Goal: Transaction & Acquisition: Purchase product/service

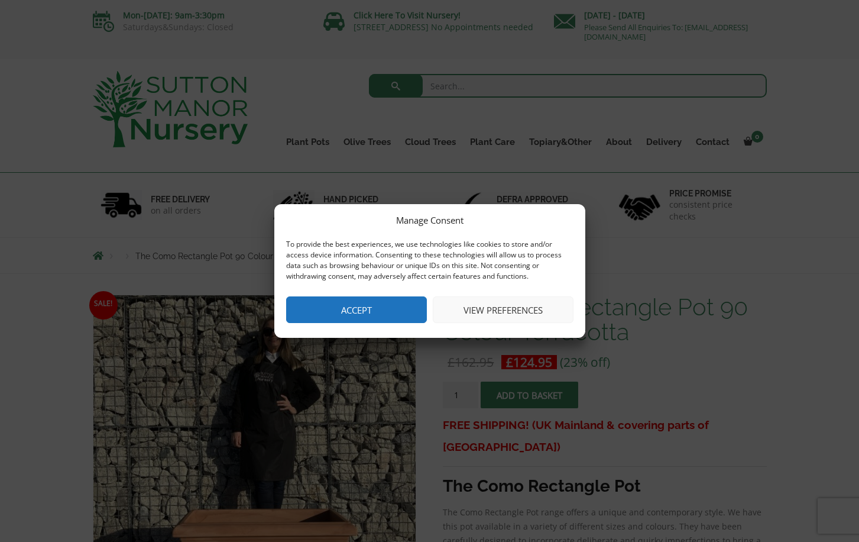
click at [370, 316] on button "Accept" at bounding box center [356, 309] width 141 height 27
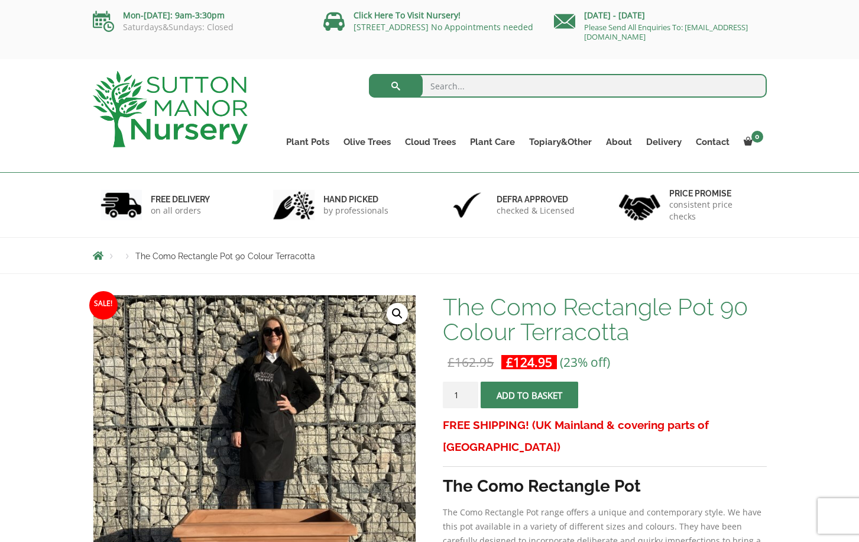
type input "2"
click at [467, 394] on input "2" at bounding box center [460, 394] width 35 height 27
click at [530, 395] on span "submit" at bounding box center [530, 395] width 0 height 0
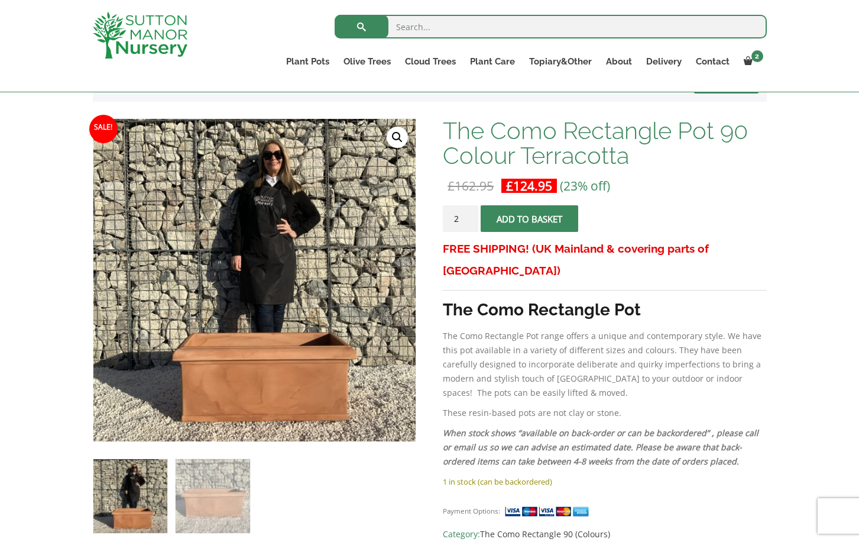
scroll to position [209, 0]
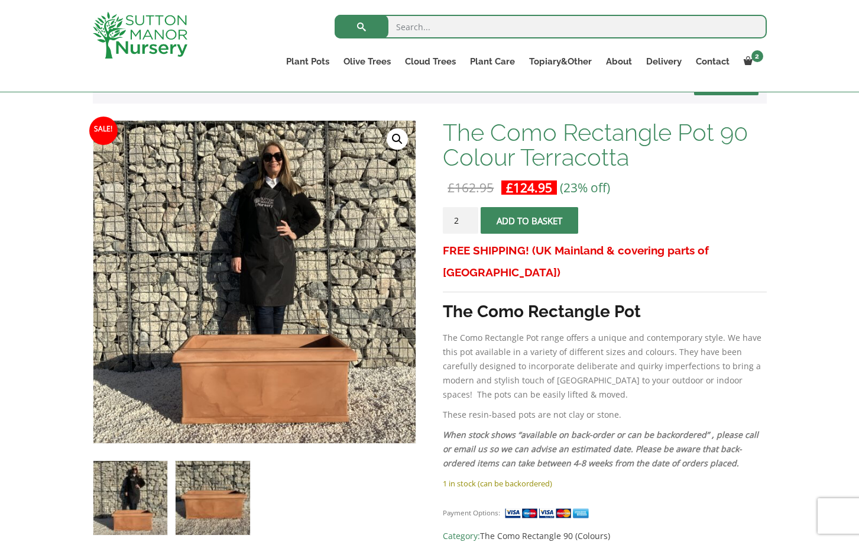
click at [208, 503] on img at bounding box center [213, 498] width 74 height 74
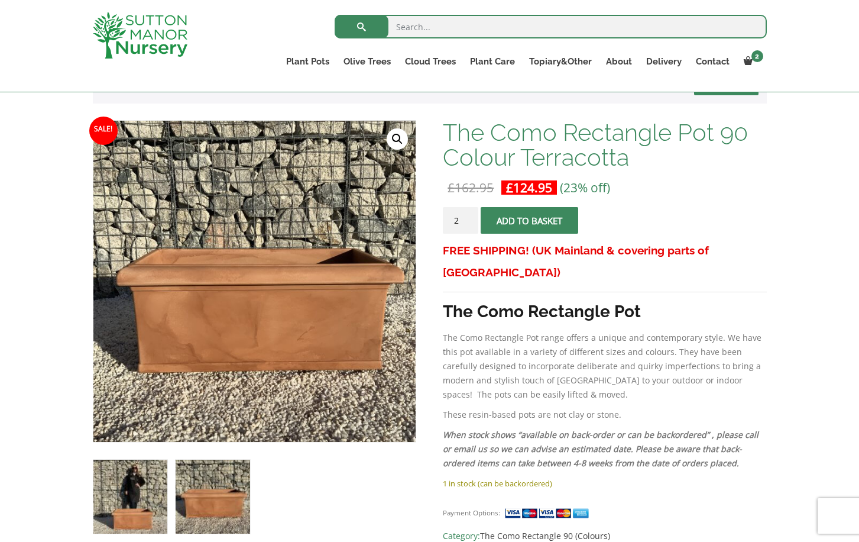
click at [135, 504] on img at bounding box center [130, 496] width 74 height 74
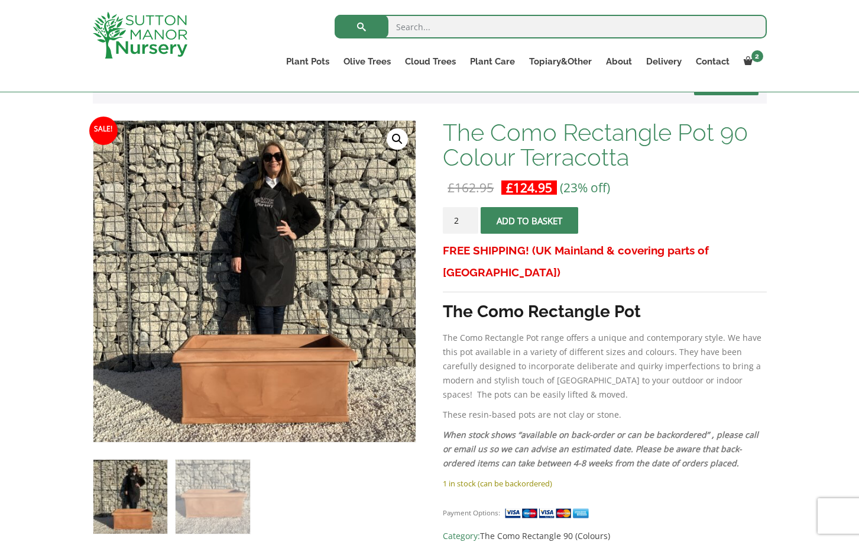
click at [447, 27] on input "search" at bounding box center [551, 27] width 432 height 24
type input "terracota pots"
click at [361, 27] on button "submit" at bounding box center [362, 27] width 54 height 24
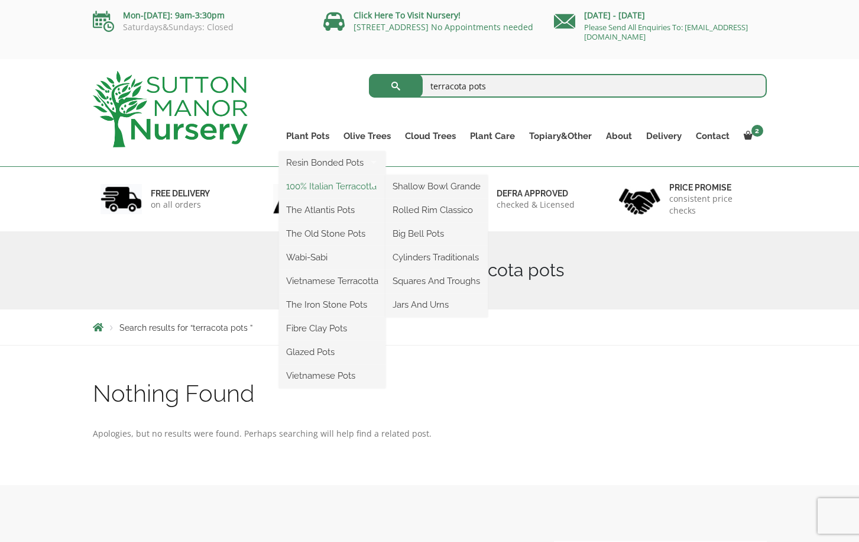
click at [330, 187] on link "100% Italian Terracotta" at bounding box center [332, 186] width 106 height 18
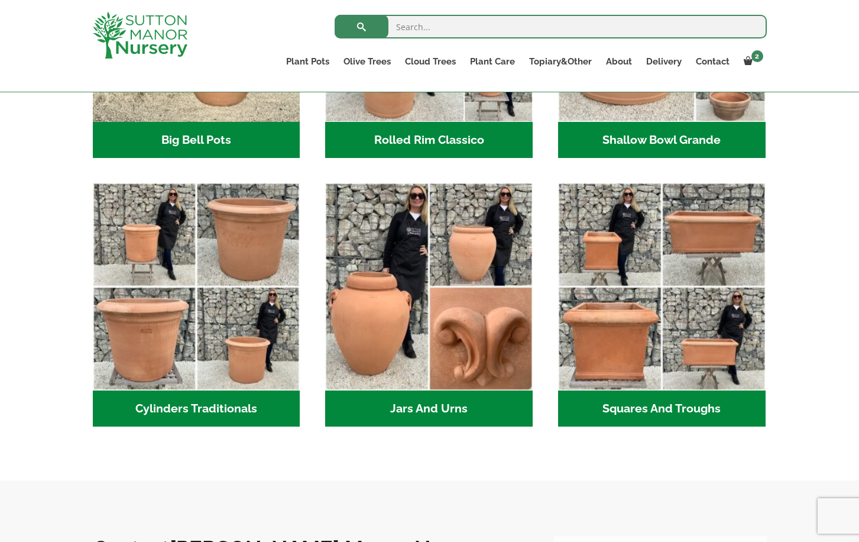
scroll to position [557, 0]
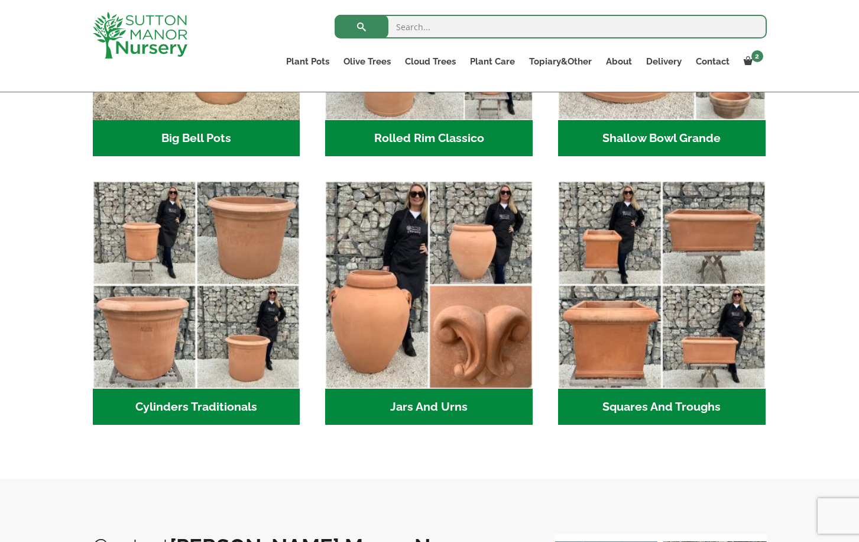
click at [657, 409] on h2 "Squares And Troughs (2)" at bounding box center [662, 406] width 208 height 37
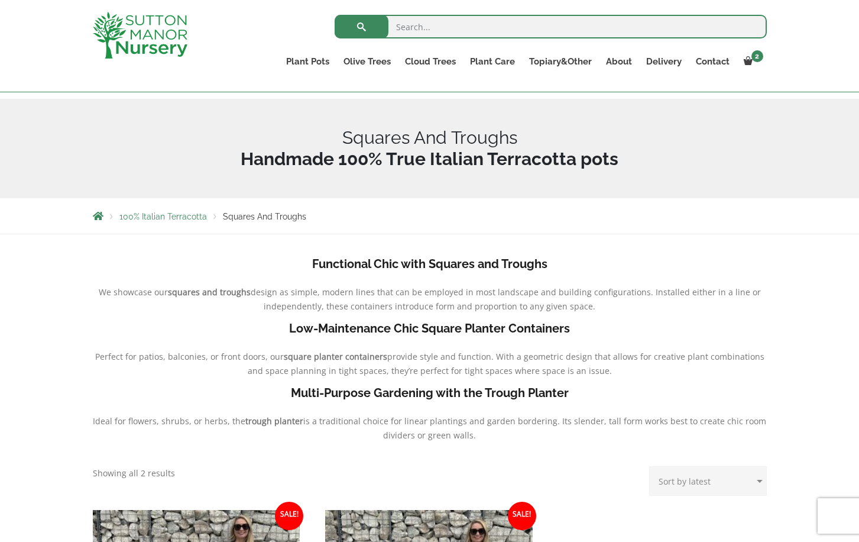
scroll to position [116, 0]
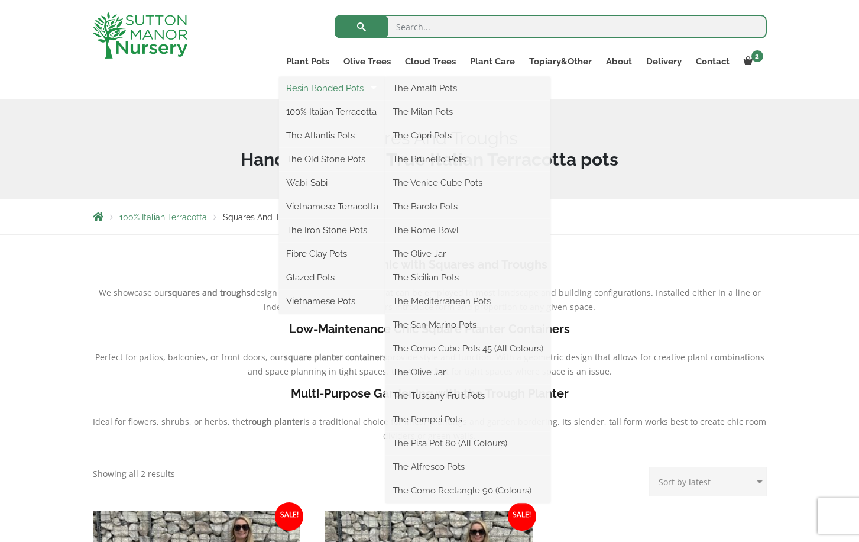
click at [311, 88] on link "Resin Bonded Pots" at bounding box center [332, 88] width 106 height 18
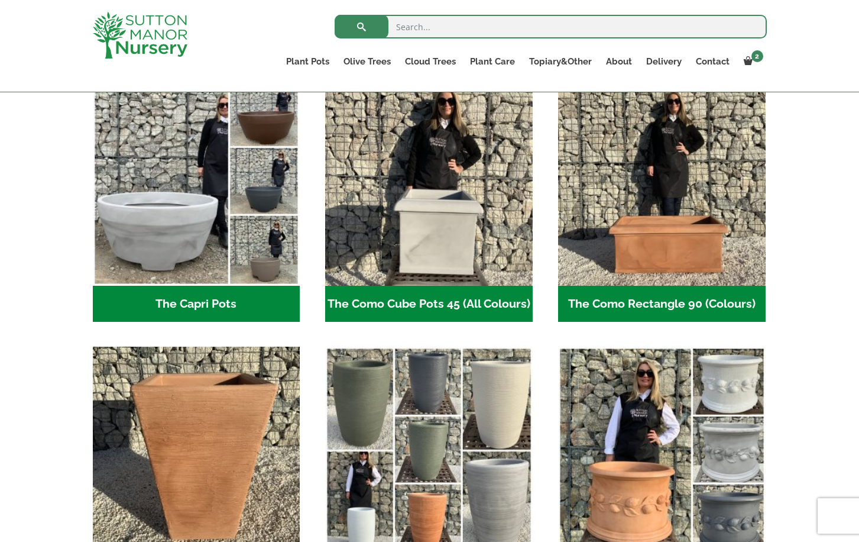
scroll to position [617, 0]
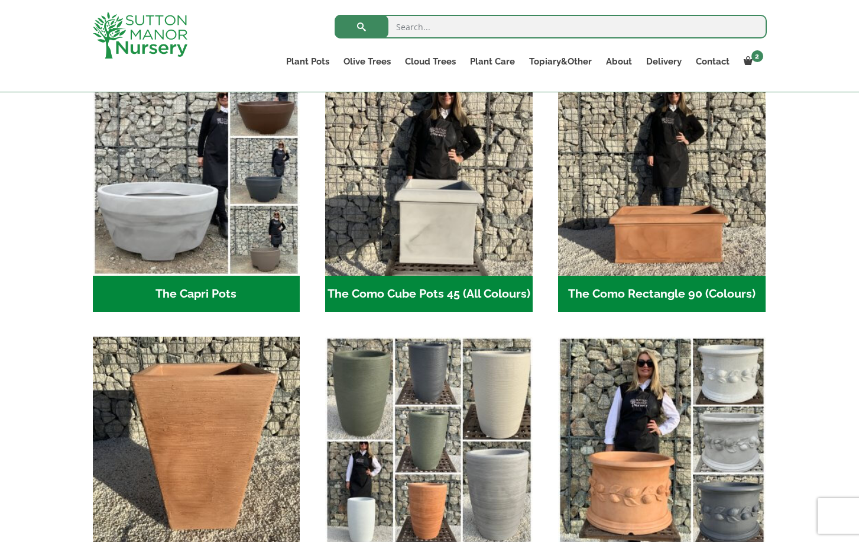
click at [668, 300] on h2 "The Como Rectangle 90 (Colours) (3)" at bounding box center [662, 293] width 208 height 37
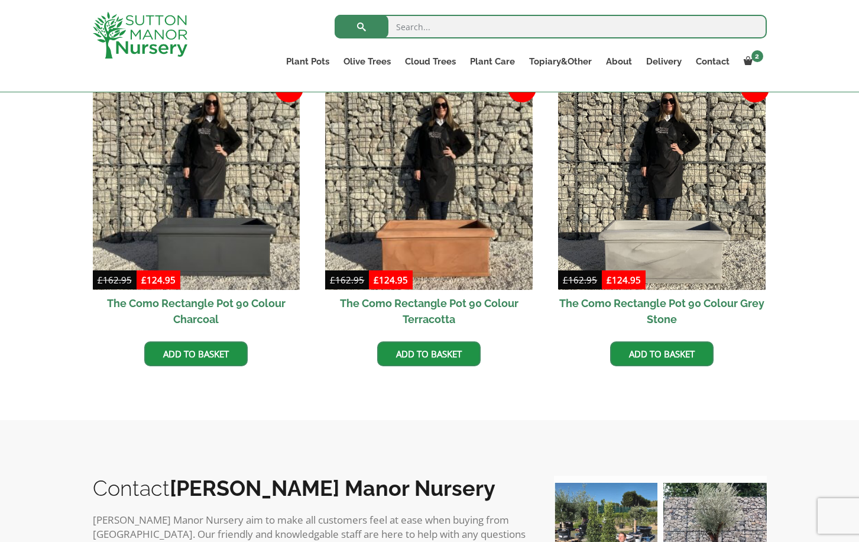
scroll to position [350, 0]
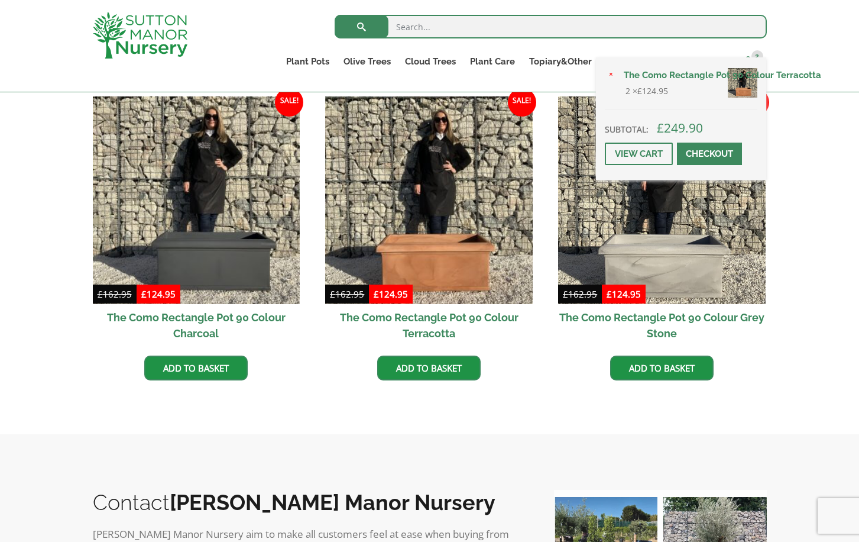
click at [748, 64] on span at bounding box center [748, 60] width 9 height 9
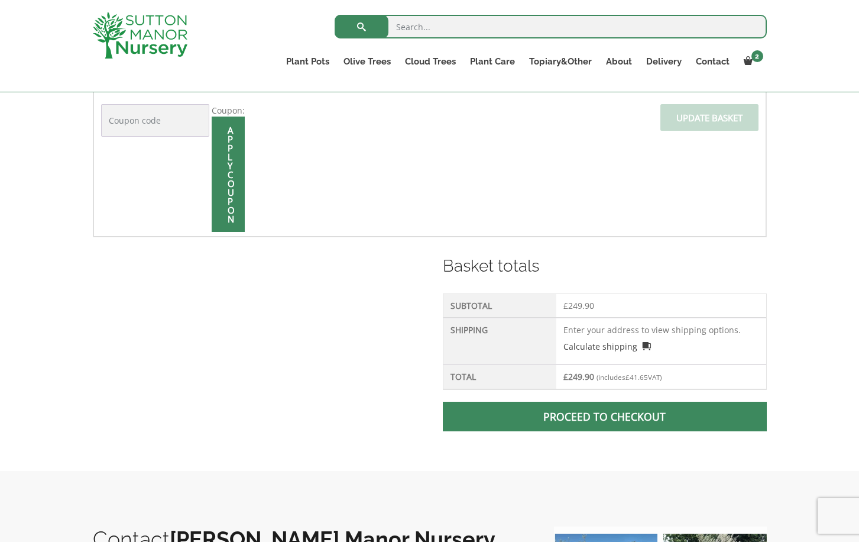
scroll to position [339, 0]
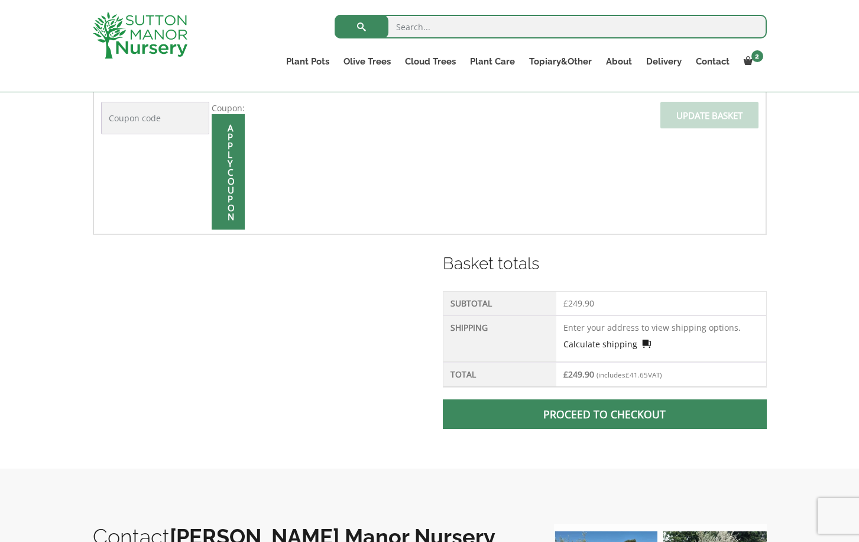
click at [614, 343] on link "Calculate shipping" at bounding box center [606, 344] width 87 height 12
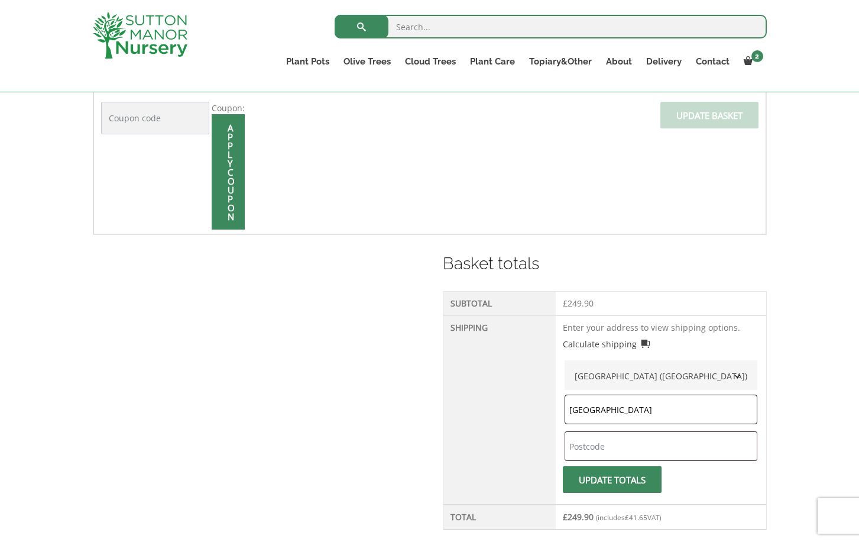
type input "essex"
type input "CM11 !AF"
click at [617, 479] on button "Update totals" at bounding box center [612, 479] width 99 height 27
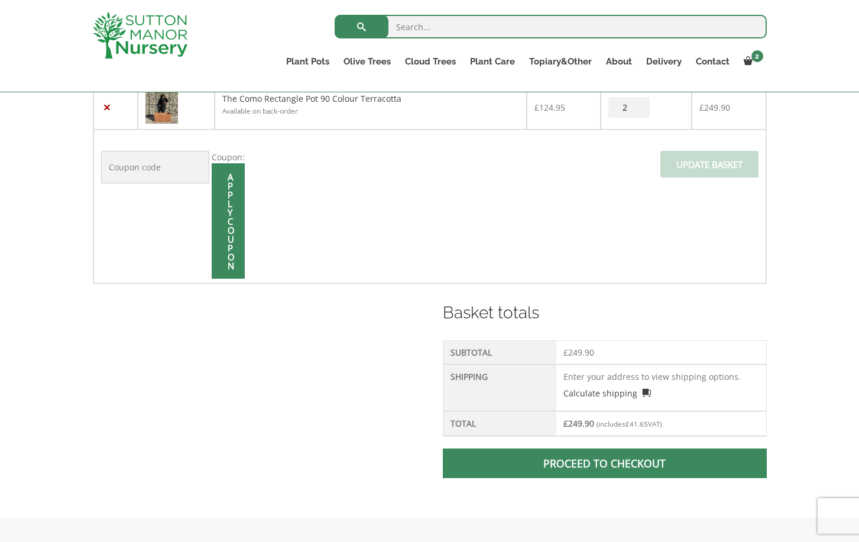
click at [650, 470] on link "Proceed to checkout" at bounding box center [604, 463] width 323 height 30
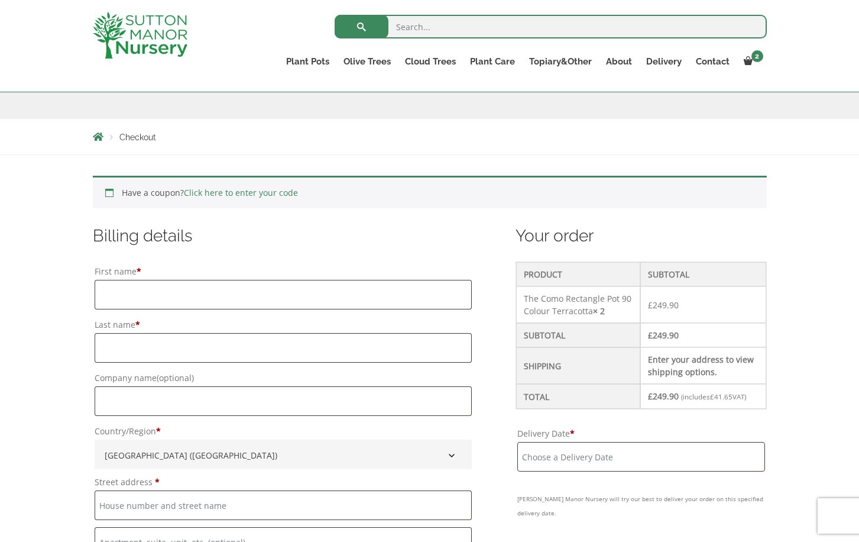
scroll to position [171, 0]
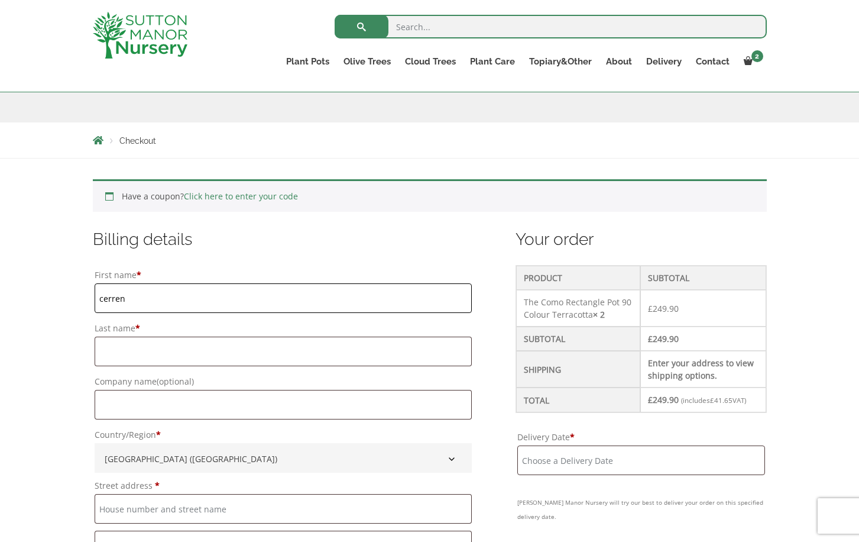
type input "cerren"
type input "Weiner"
type input "Sahara"
click at [704, 369] on td "Enter your address to view shipping options." at bounding box center [703, 369] width 126 height 37
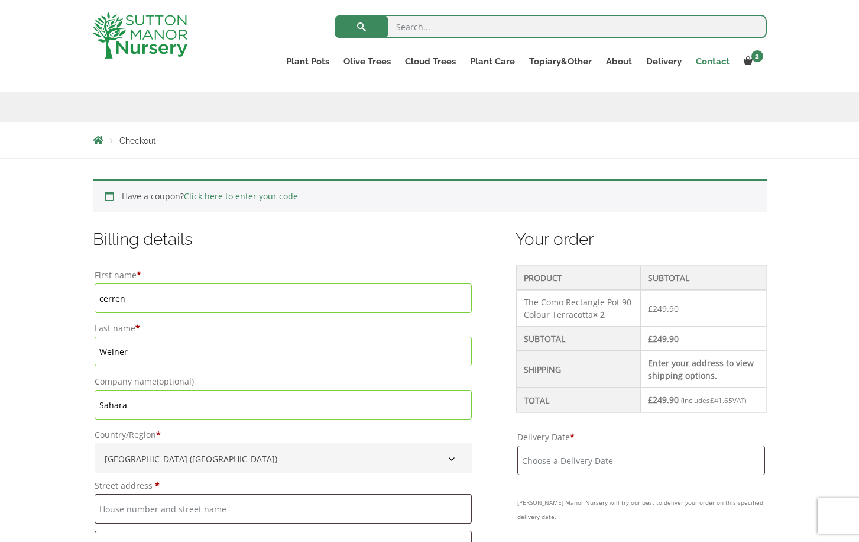
click at [710, 61] on link "Contact" at bounding box center [713, 61] width 48 height 17
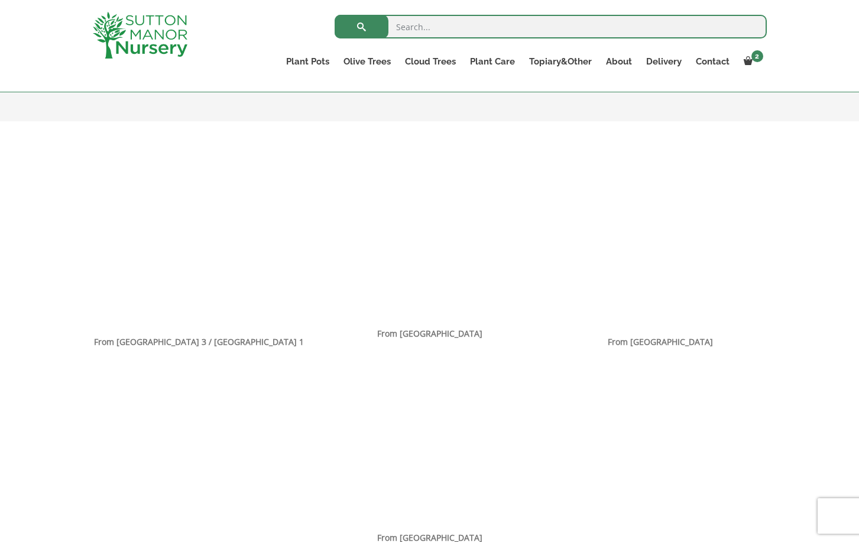
scroll to position [691, 0]
